Goal: Information Seeking & Learning: Find specific fact

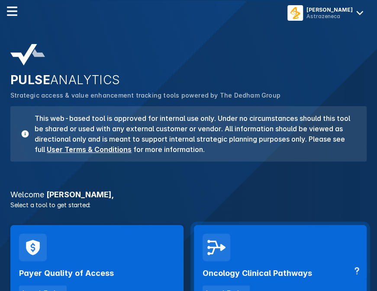
click at [246, 268] on div "Oncology Clinical Pathways Launch Tool" at bounding box center [280, 281] width 156 height 39
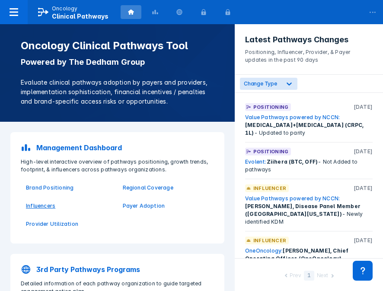
click at [46, 204] on p "Influencers" at bounding box center [69, 206] width 86 height 8
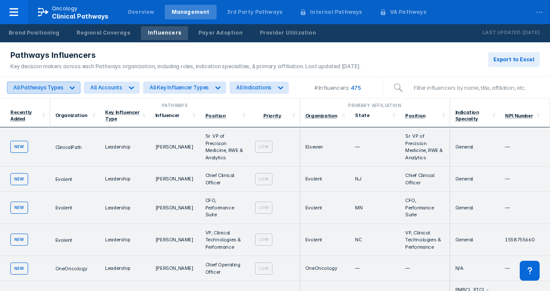
click at [67, 82] on div at bounding box center [72, 88] width 16 height 16
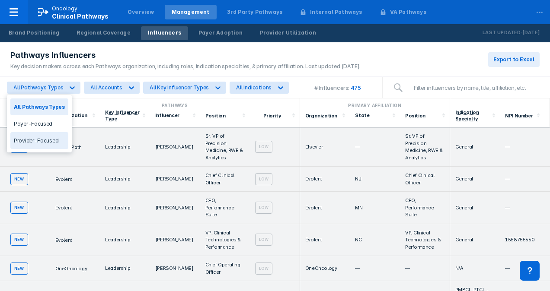
click at [48, 138] on div "Provider-Focused" at bounding box center [39, 140] width 58 height 17
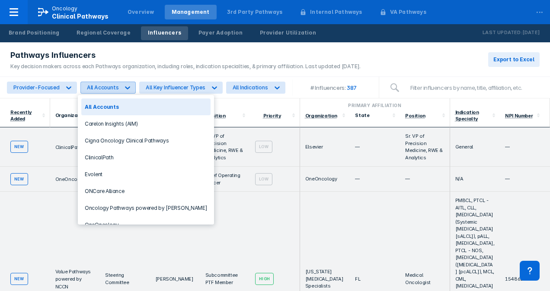
click at [125, 86] on icon at bounding box center [127, 87] width 9 height 9
click at [123, 220] on div "OneOncology" at bounding box center [145, 225] width 129 height 17
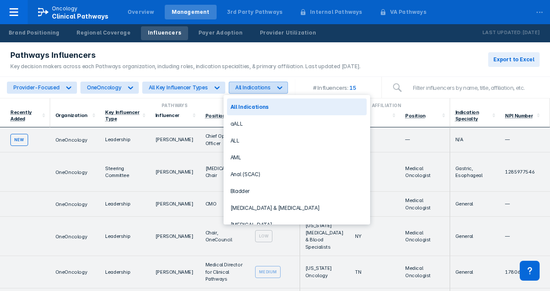
click at [276, 87] on icon at bounding box center [279, 87] width 9 height 9
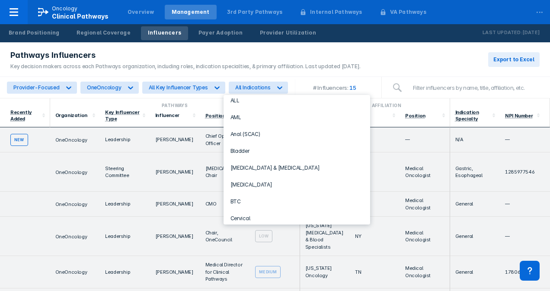
scroll to position [44, 0]
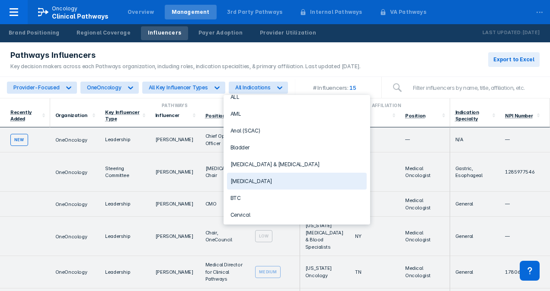
click at [262, 176] on div "[MEDICAL_DATA]" at bounding box center [297, 181] width 140 height 17
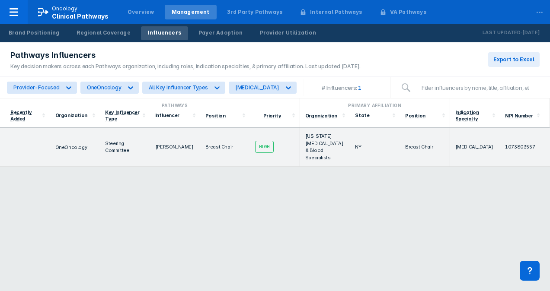
click at [207, 222] on div "Pathways Primary Affiliation Recently Added Organization Key Influencer Type In…" at bounding box center [275, 195] width 550 height 193
drag, startPoint x: 183, startPoint y: 143, endPoint x: 152, endPoint y: 140, distance: 30.8
click at [152, 140] on td "[PERSON_NAME]" at bounding box center [175, 147] width 50 height 39
copy td "[PERSON_NAME]"
drag, startPoint x: 129, startPoint y: 150, endPoint x: 104, endPoint y: 137, distance: 28.2
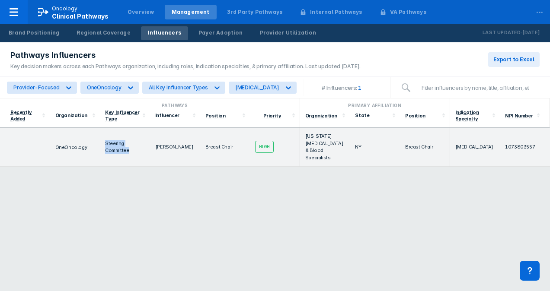
click at [104, 137] on td "Steering Committee" at bounding box center [125, 147] width 50 height 39
copy td "Steering Committee"
drag, startPoint x: 236, startPoint y: 143, endPoint x: 205, endPoint y: 147, distance: 31.4
click at [205, 147] on td "Breast Chair" at bounding box center [225, 147] width 50 height 39
copy td "Breast Chair"
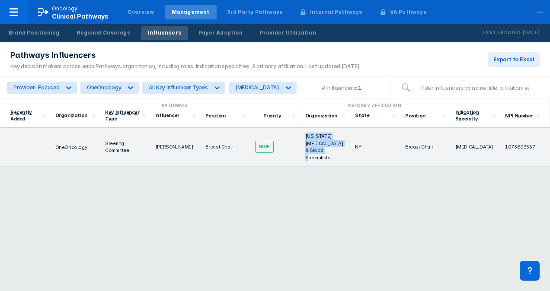
drag, startPoint x: 332, startPoint y: 151, endPoint x: 300, endPoint y: 131, distance: 38.0
click at [300, 131] on td "[US_STATE] [MEDICAL_DATA] & Blood Specialists" at bounding box center [325, 147] width 50 height 39
copy td "[US_STATE] [MEDICAL_DATA] & Blood Specialists"
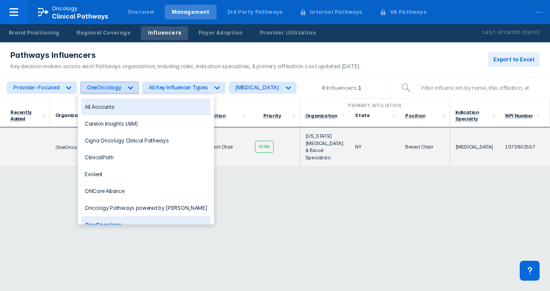
click at [128, 83] on icon at bounding box center [130, 87] width 9 height 9
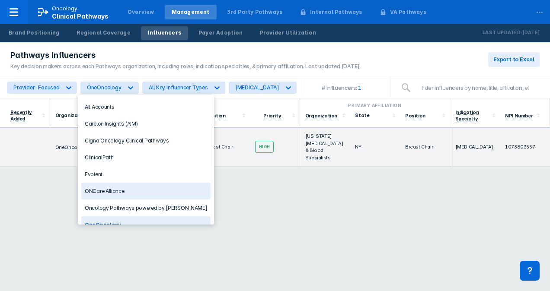
click at [114, 186] on div "ONCare Alliance" at bounding box center [145, 191] width 129 height 17
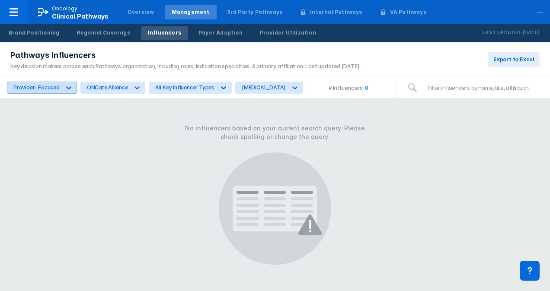
click at [64, 84] on icon at bounding box center [68, 87] width 9 height 9
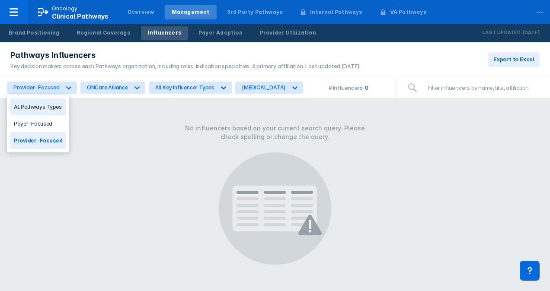
click at [46, 110] on div "All Pathways Types" at bounding box center [37, 107] width 55 height 17
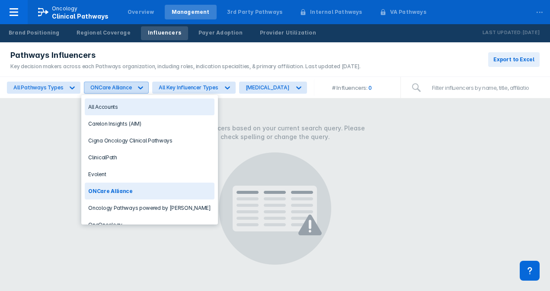
click at [108, 82] on div "ONCare Alliance" at bounding box center [108, 87] width 48 height 11
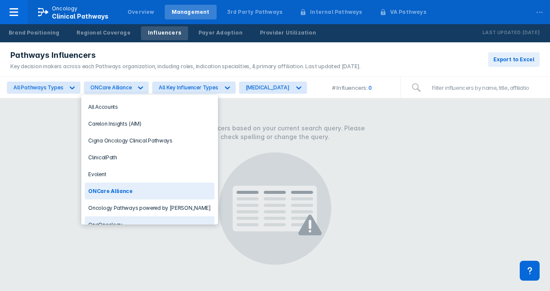
click at [99, 219] on div "OneOncology" at bounding box center [149, 225] width 129 height 17
